Goal: Task Accomplishment & Management: Manage account settings

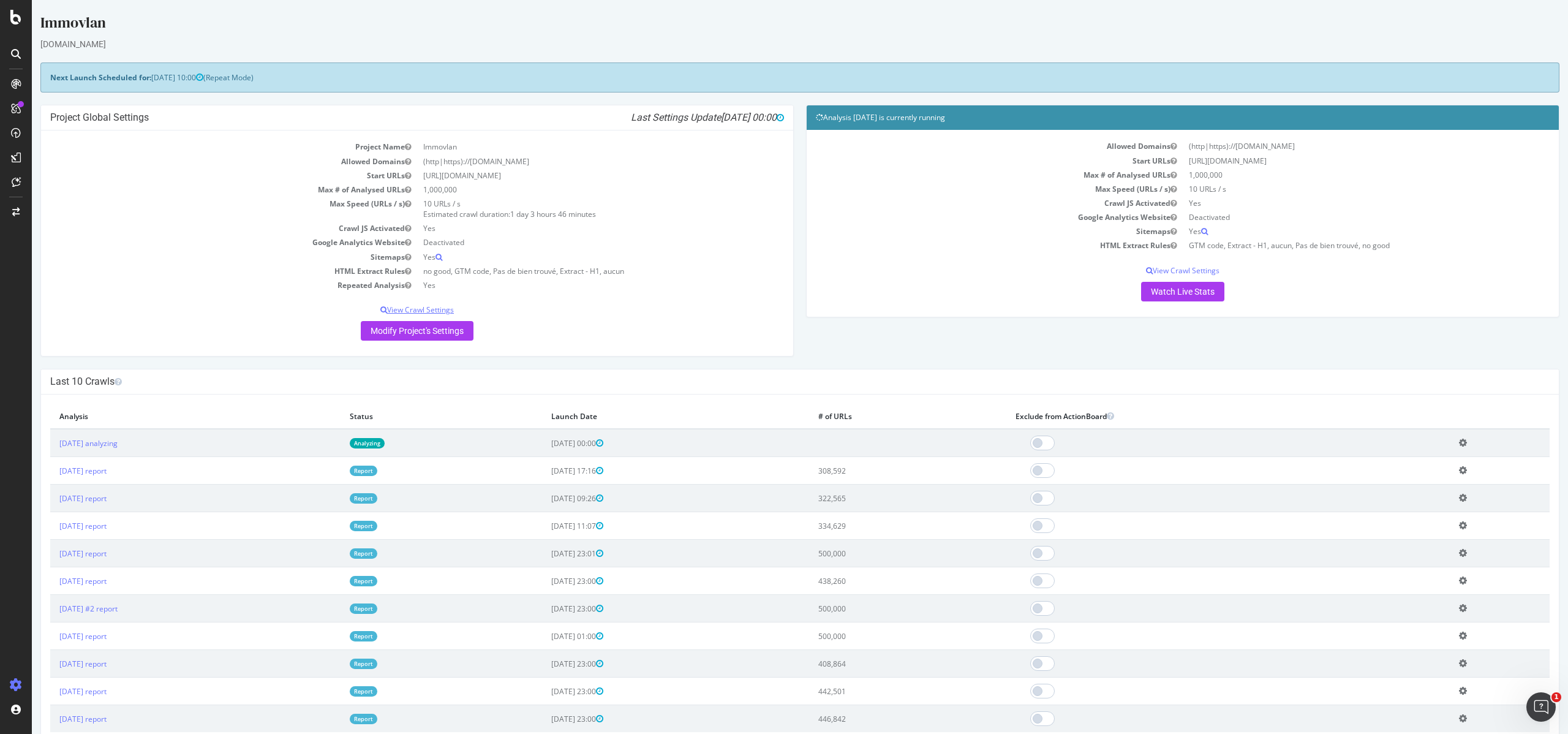
click at [438, 312] on p "View Crawl Settings" at bounding box center [417, 310] width 734 height 11
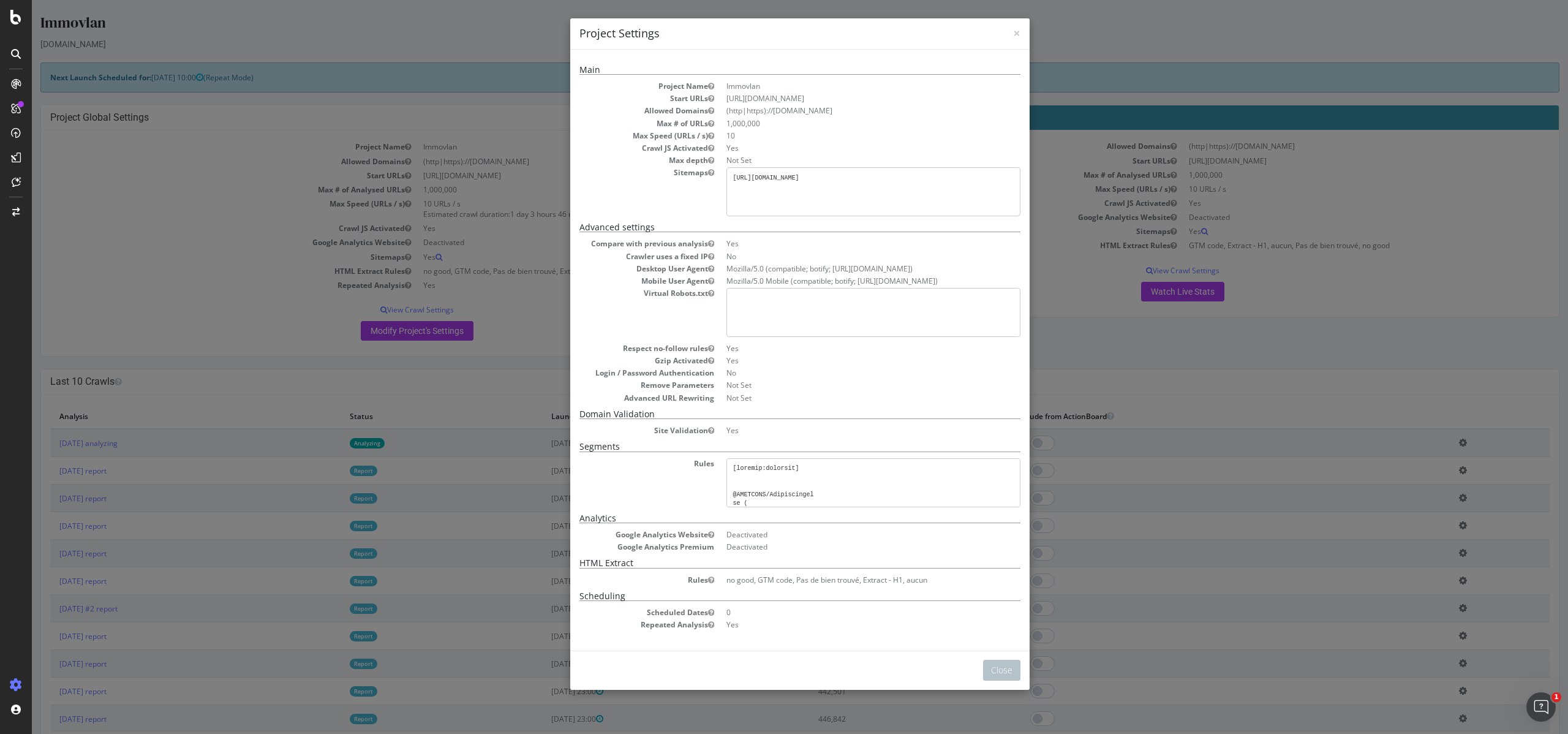
click at [348, 291] on div "× Close Project Settings Main Project Name Immovlan Start URLs [URL][DOMAIN_NAM…" at bounding box center [800, 367] width 1536 height 734
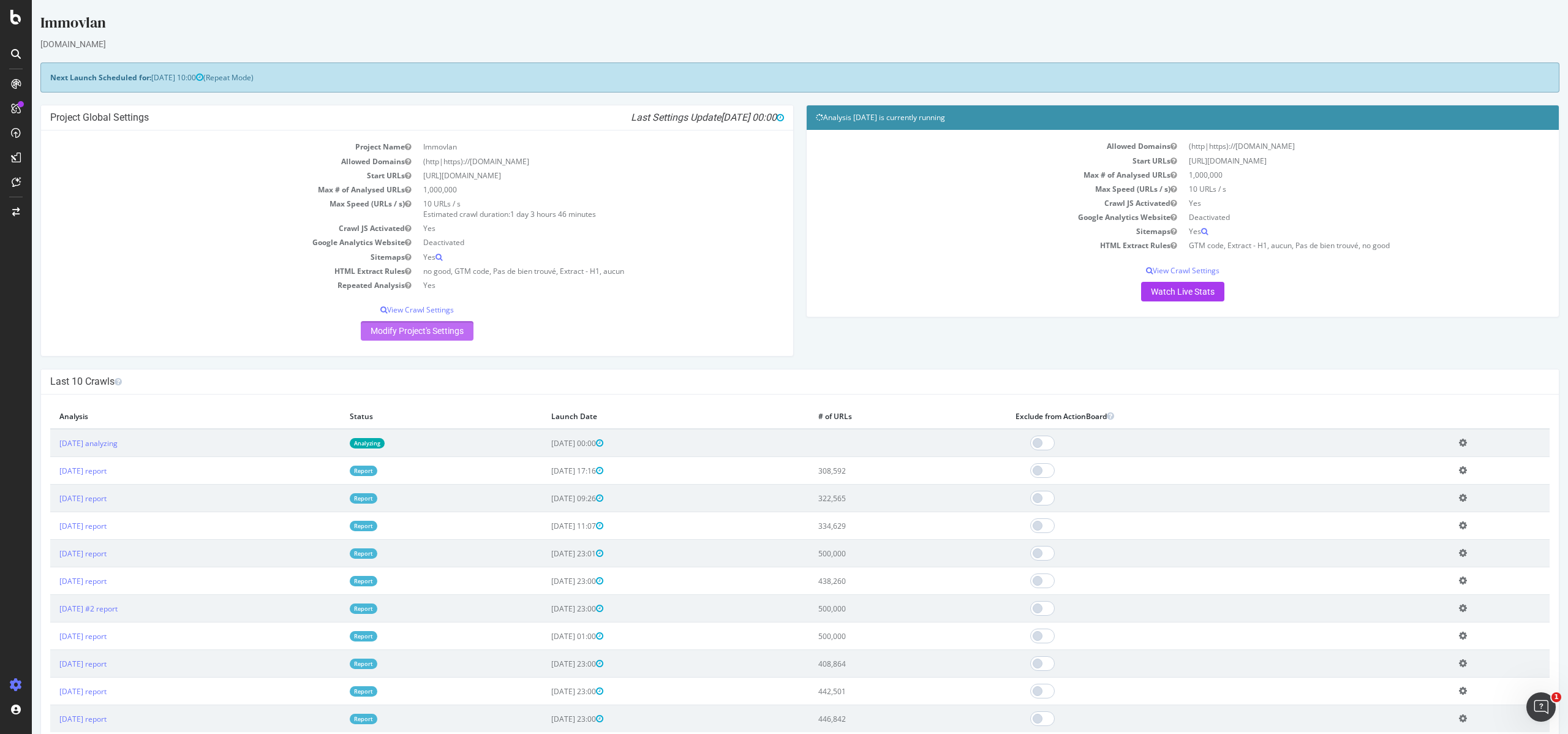
click at [441, 332] on link "Modify Project's Settings" at bounding box center [417, 331] width 113 height 20
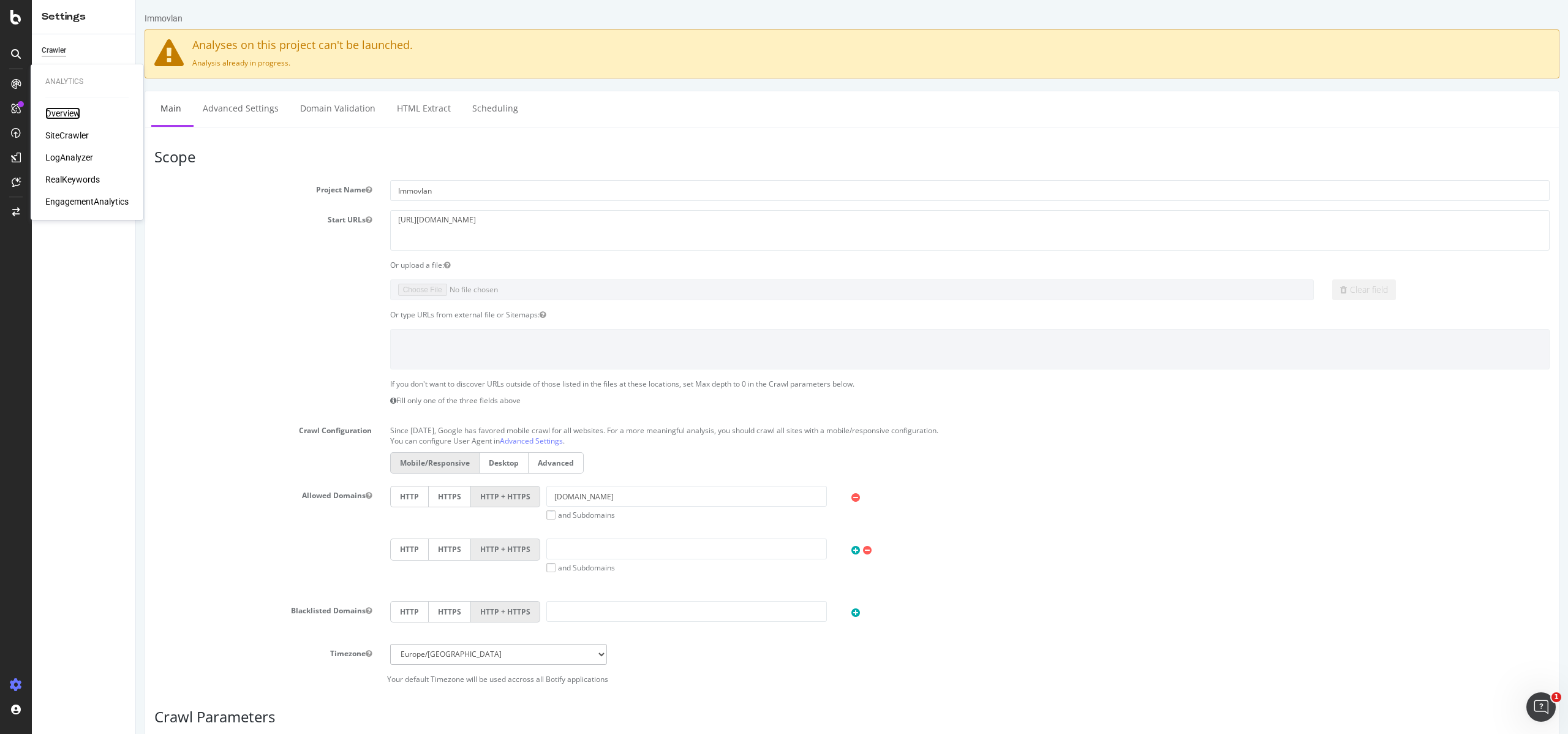
click at [62, 115] on div "Overview" at bounding box center [62, 114] width 35 height 13
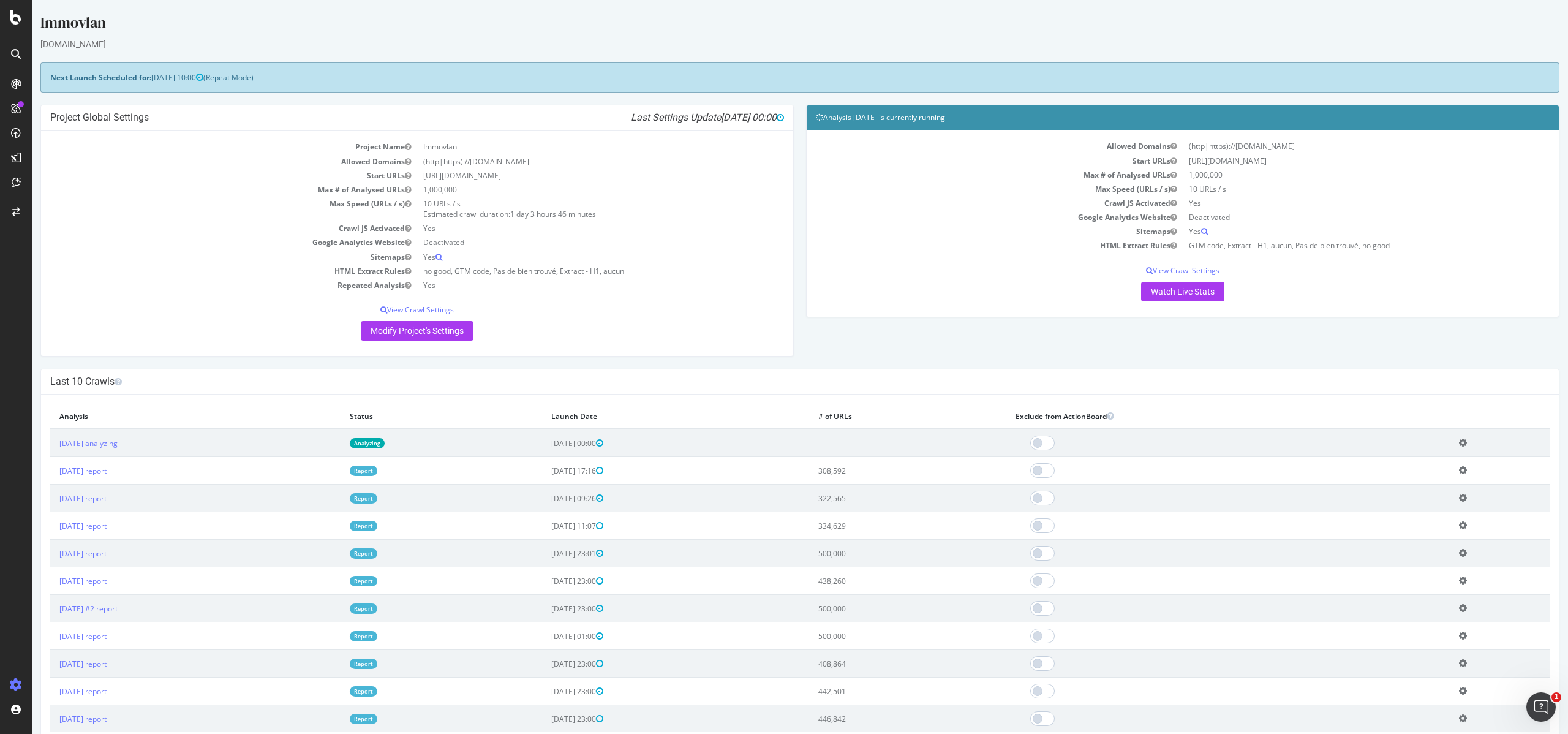
click at [1467, 443] on icon at bounding box center [1463, 443] width 8 height 9
click at [1417, 479] on link "Delete analysis" at bounding box center [1418, 477] width 98 height 16
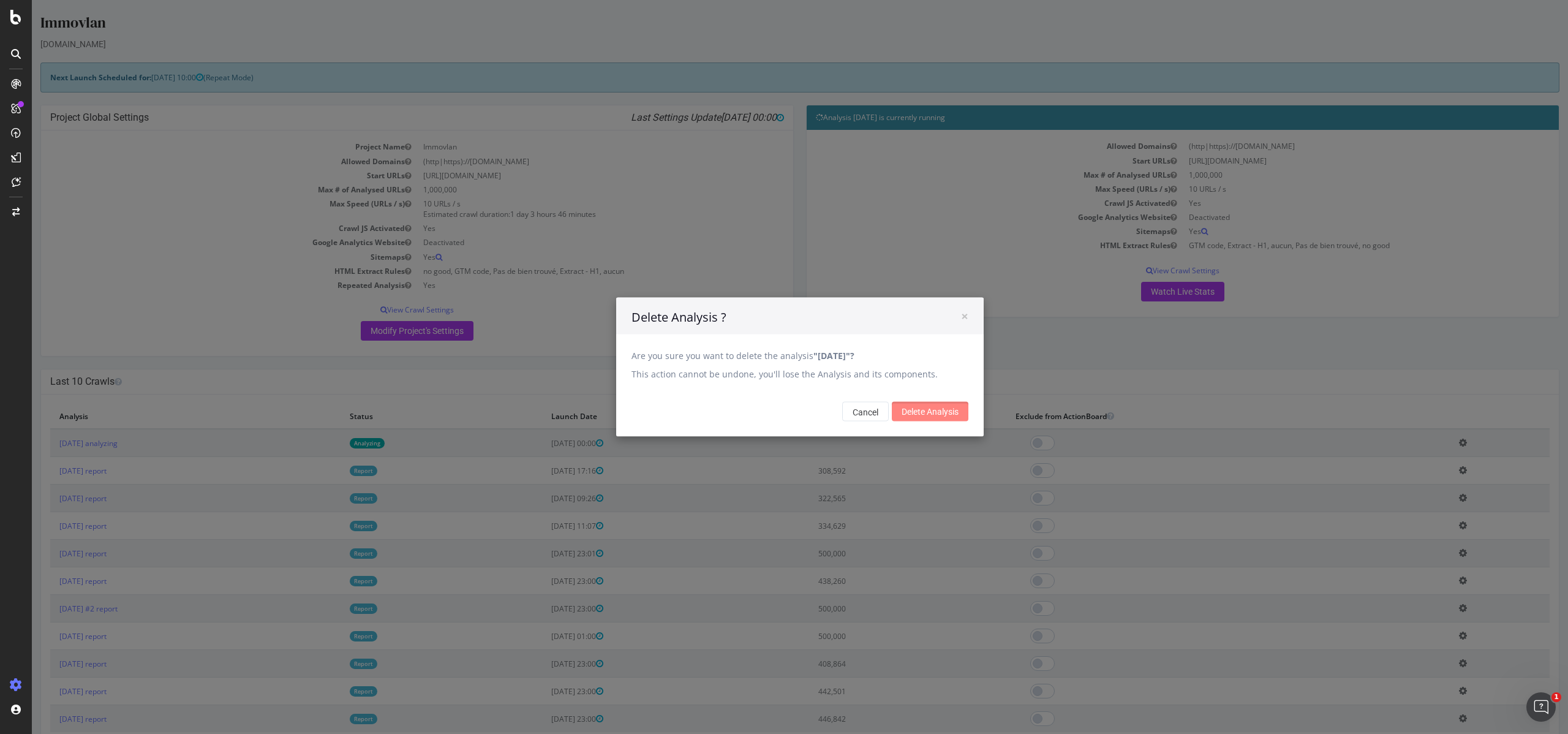
click at [933, 416] on input "Delete Analysis" at bounding box center [930, 412] width 77 height 20
